Goal: Task Accomplishment & Management: Use online tool/utility

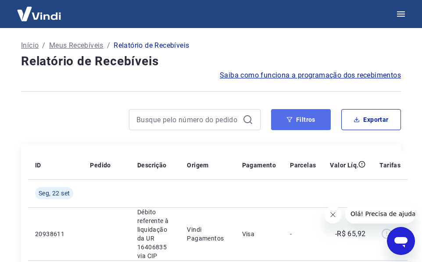
click at [289, 121] on icon "button" at bounding box center [290, 119] width 6 height 5
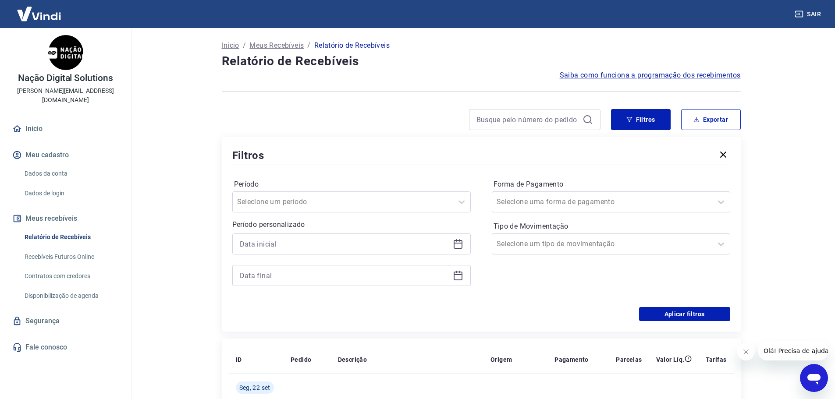
drag, startPoint x: 340, startPoint y: 34, endPoint x: 355, endPoint y: 56, distance: 27.0
click at [428, 245] on div at bounding box center [351, 244] width 238 height 21
click at [428, 246] on icon at bounding box center [458, 244] width 11 height 11
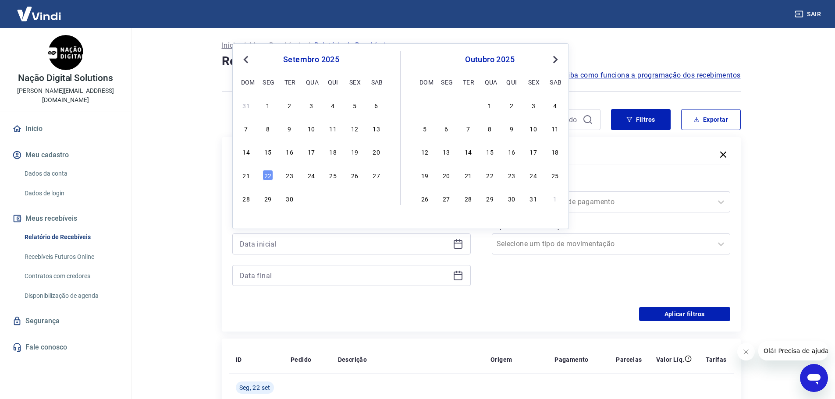
click at [247, 62] on span "Previous Month" at bounding box center [247, 59] width 0 height 10
click at [350, 109] on div "1" at bounding box center [354, 105] width 11 height 11
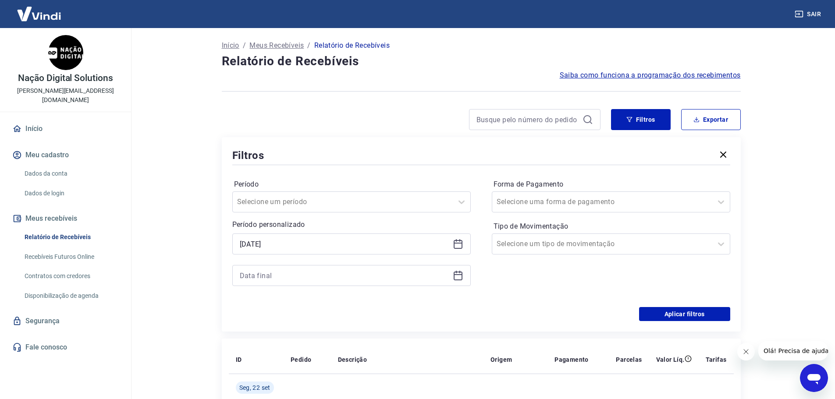
type input "[DATE]"
click at [361, 262] on input at bounding box center [344, 275] width 209 height 13
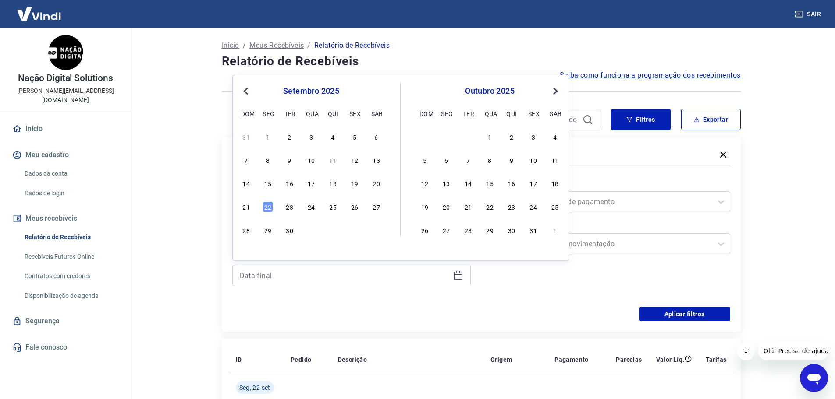
click at [247, 94] on span "Previous Month" at bounding box center [247, 91] width 0 height 10
click at [247, 251] on div "31" at bounding box center [246, 253] width 11 height 11
type input "[DATE]"
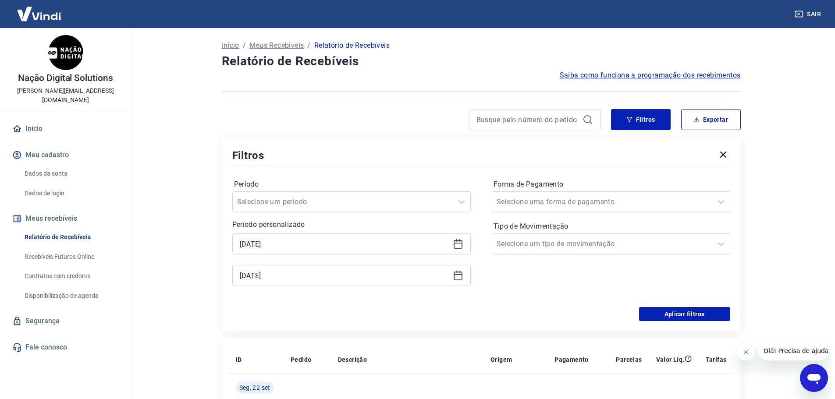
click at [428, 262] on div "Aplicar filtros" at bounding box center [481, 314] width 498 height 14
click at [412, 195] on div "Selecione um período" at bounding box center [343, 202] width 220 height 16
click at [428, 262] on div "Período option Limpar Filtro focused, 1 of 7. 7 results available. Use Up and D…" at bounding box center [481, 237] width 498 height 140
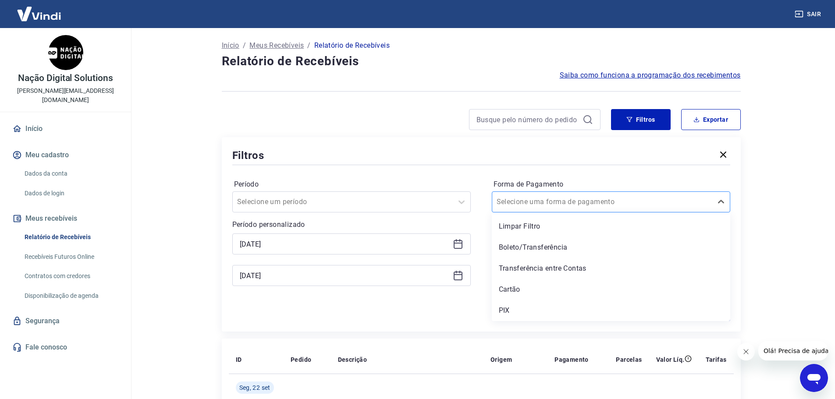
click at [428, 203] on div at bounding box center [601, 202] width 211 height 12
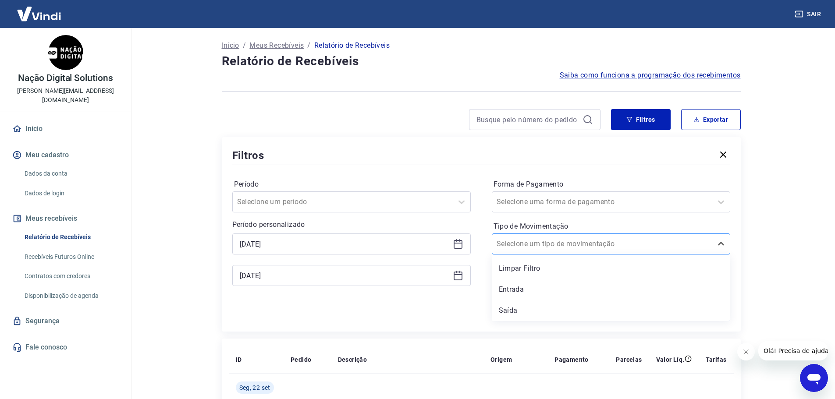
click at [428, 244] on input "Tipo de Movimentação" at bounding box center [540, 244] width 89 height 11
click at [416, 262] on div "Filtros Período Selecione um período Período personalizado Selected date: [DATE…" at bounding box center [481, 234] width 519 height 195
click at [428, 241] on div at bounding box center [601, 244] width 211 height 12
click at [428, 262] on div "Entrada" at bounding box center [611, 290] width 238 height 18
click at [428, 262] on div "Aplicar filtros" at bounding box center [481, 314] width 498 height 14
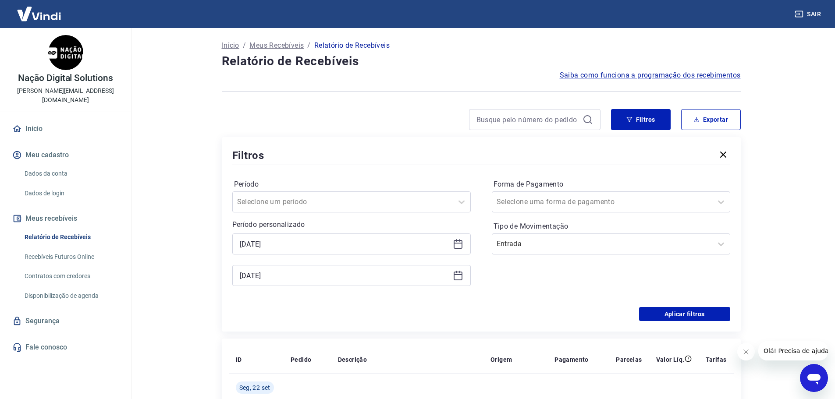
scroll to position [44, 0]
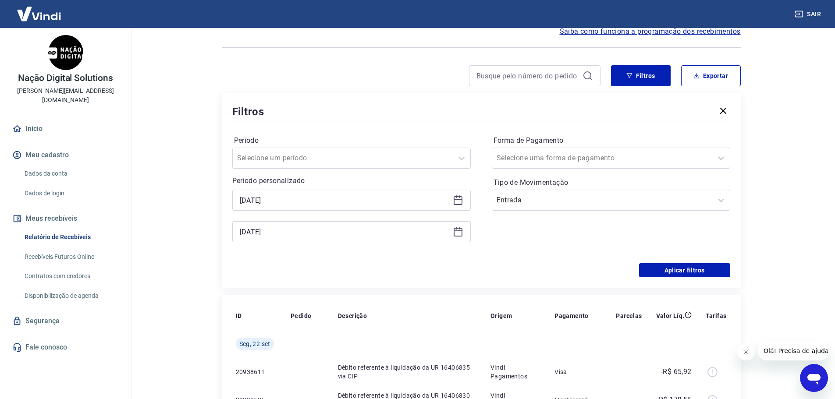
click at [428, 246] on div "Forma de Pagamento Selecione uma forma de pagamento Tipo de Movimentação Entrada" at bounding box center [611, 193] width 238 height 119
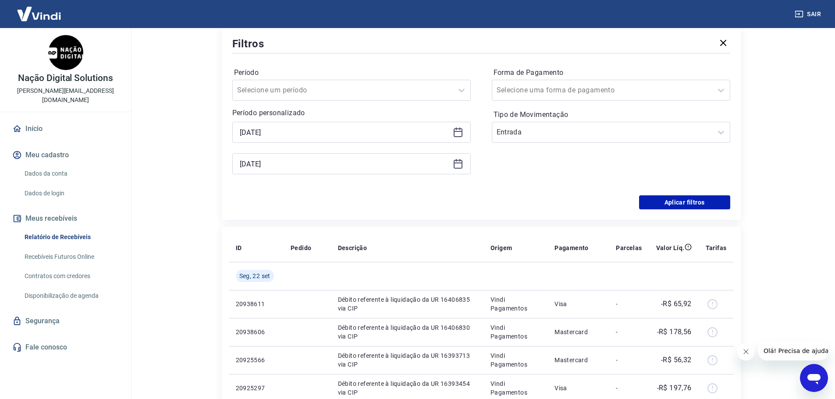
scroll to position [131, 0]
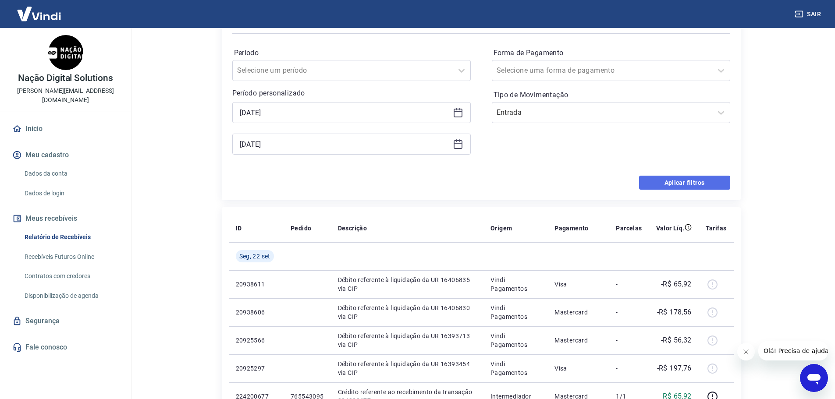
click at [428, 181] on button "Aplicar filtros" at bounding box center [684, 183] width 91 height 14
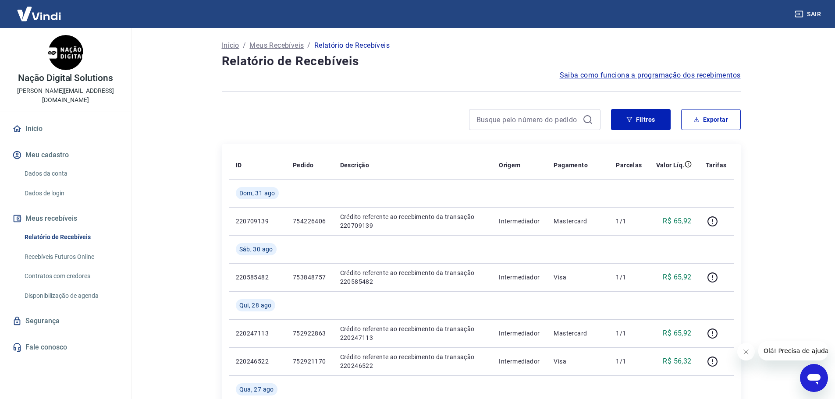
click at [428, 131] on div "Filtros Exportar" at bounding box center [481, 123] width 519 height 28
click at [428, 122] on button "Exportar" at bounding box center [711, 119] width 60 height 21
type input "[DATE]"
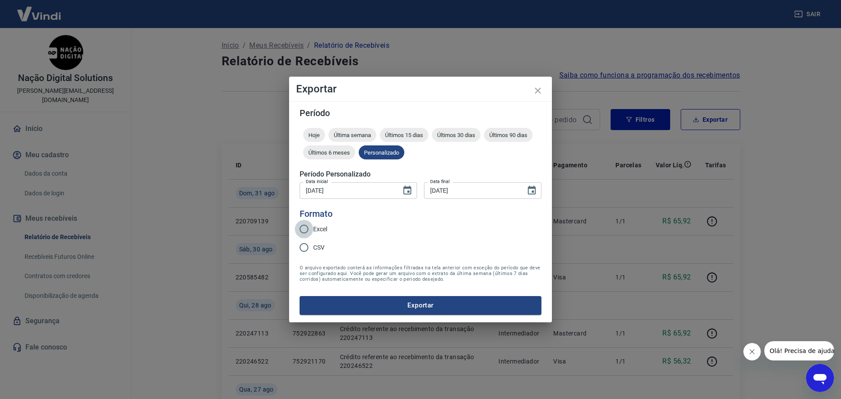
click at [306, 225] on input "Excel" at bounding box center [304, 229] width 18 height 18
radio input "true"
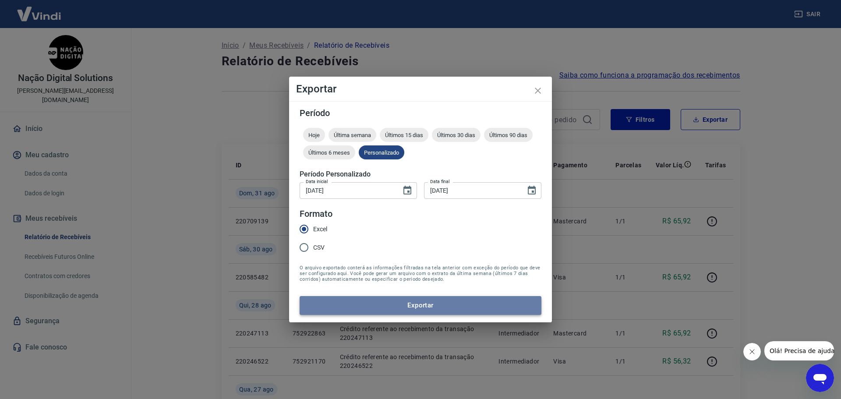
click at [428, 262] on button "Exportar" at bounding box center [421, 305] width 242 height 18
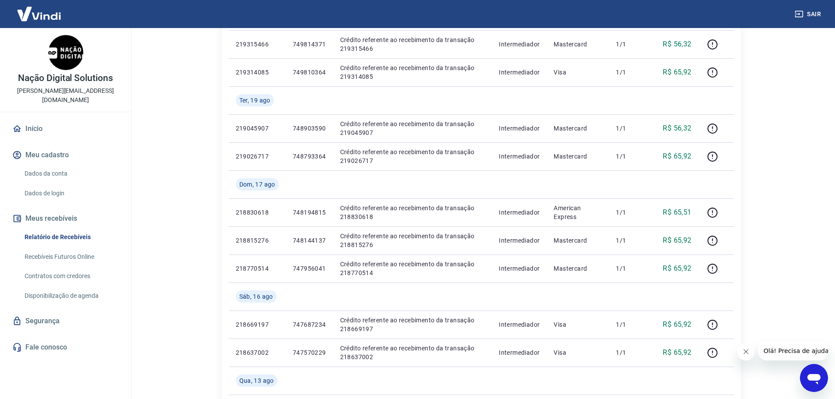
scroll to position [765, 0]
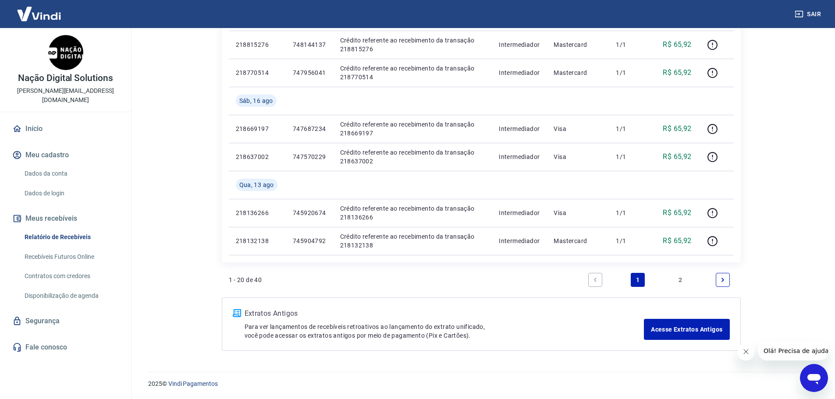
click at [428, 262] on link "Next page" at bounding box center [723, 280] width 14 height 14
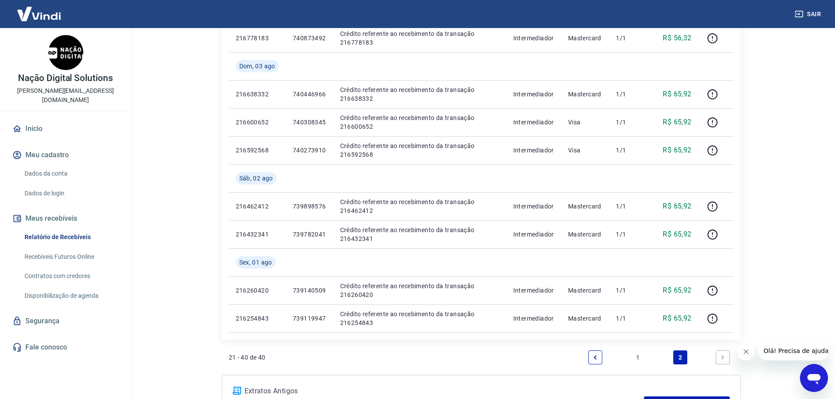
scroll to position [765, 0]
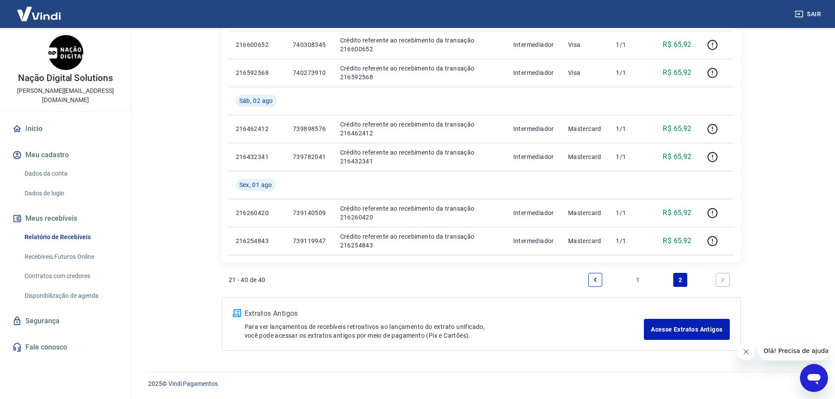
click at [428, 262] on link "Previous page" at bounding box center [595, 280] width 14 height 14
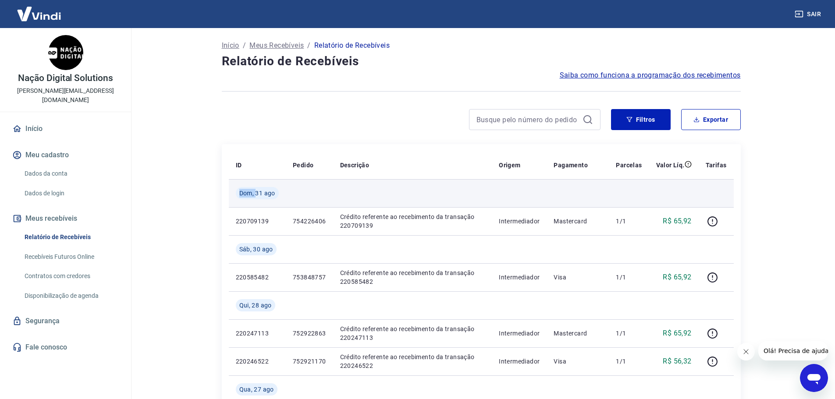
drag, startPoint x: 239, startPoint y: 194, endPoint x: 256, endPoint y: 193, distance: 17.1
click at [256, 193] on span "Dom, 31 ago" at bounding box center [257, 193] width 36 height 9
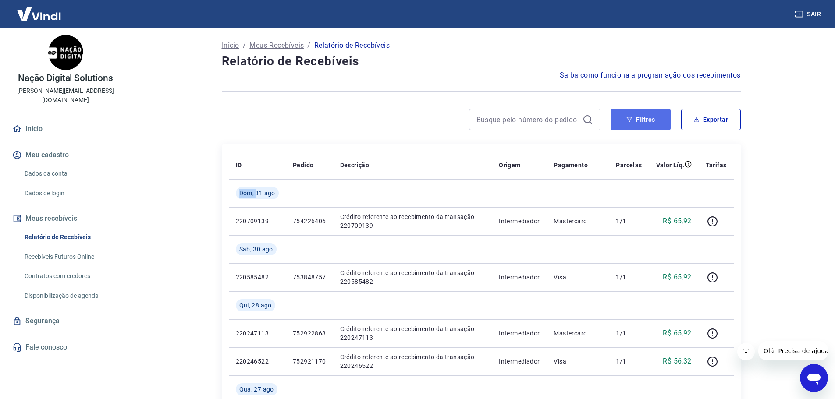
click at [428, 119] on button "Filtros" at bounding box center [641, 119] width 60 height 21
